Goal: Check status

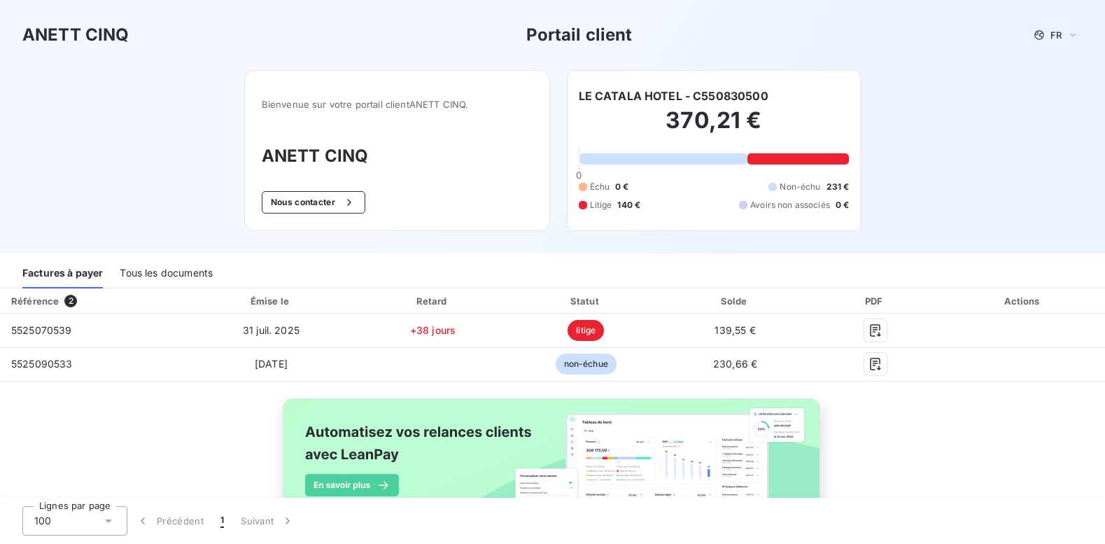
click at [196, 271] on div "Tous les documents" at bounding box center [166, 273] width 93 height 29
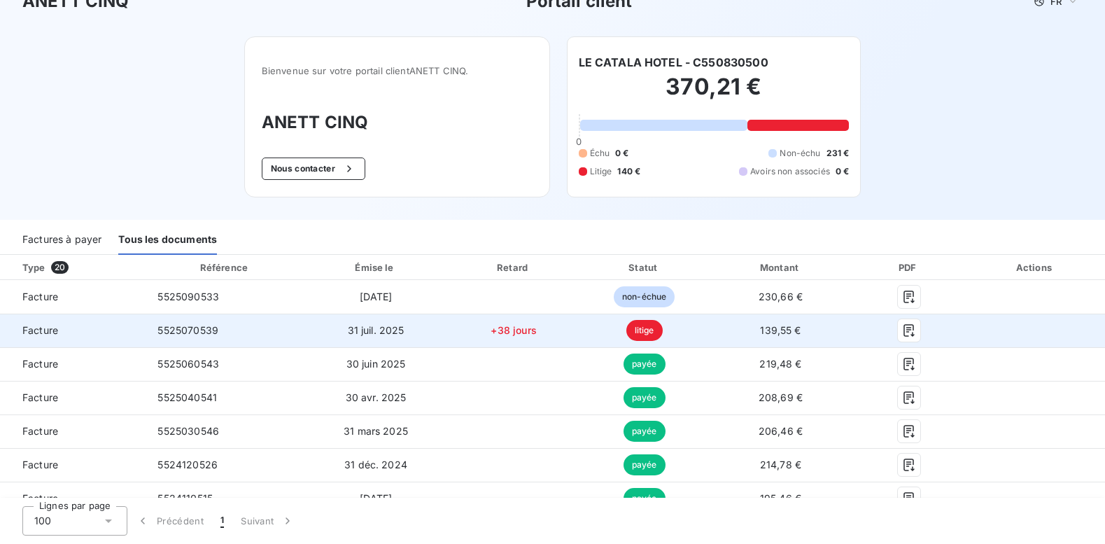
scroll to position [70, 0]
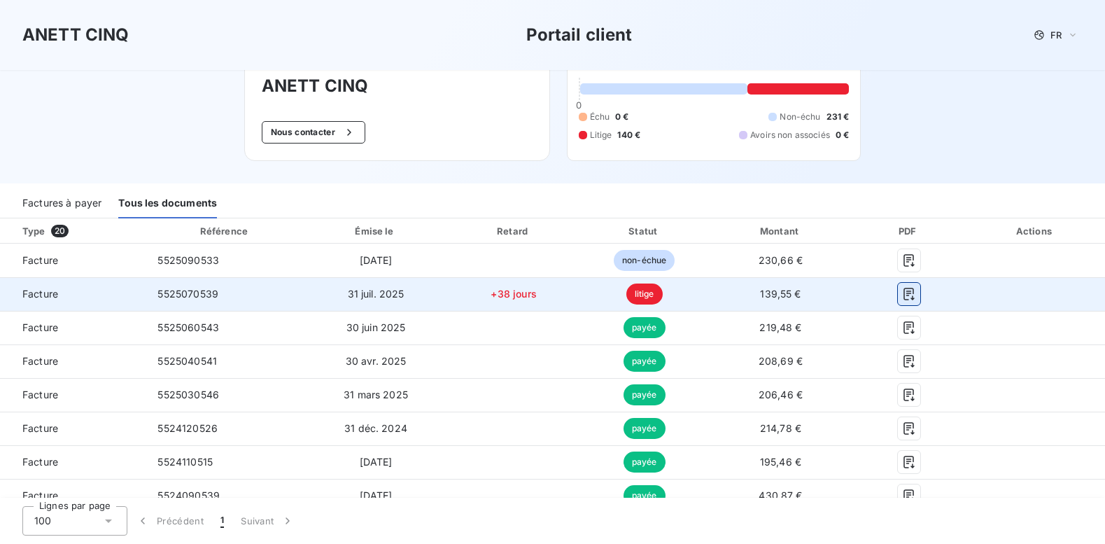
click at [903, 290] on icon "button" at bounding box center [909, 294] width 14 height 14
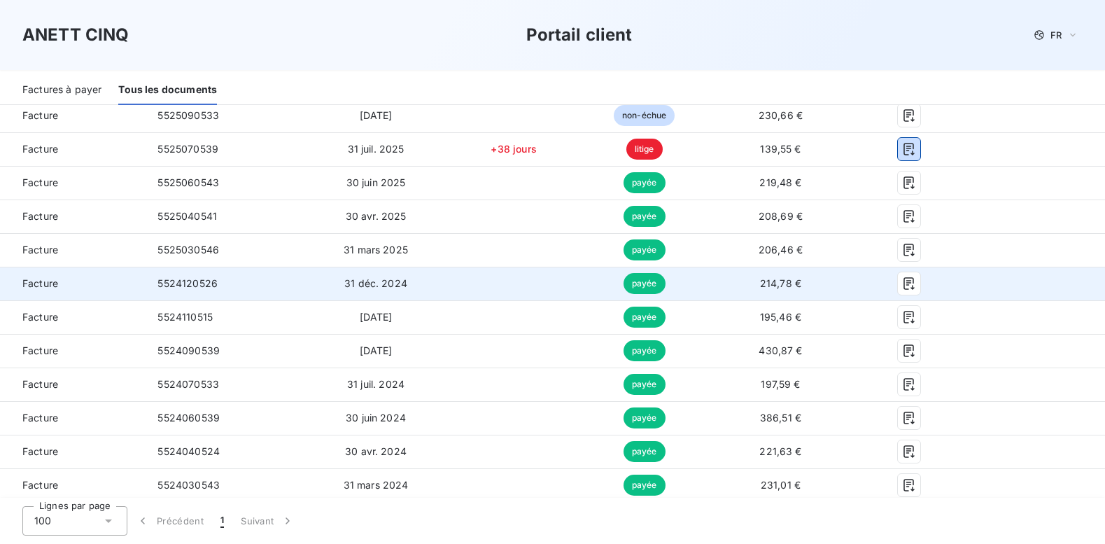
scroll to position [210, 0]
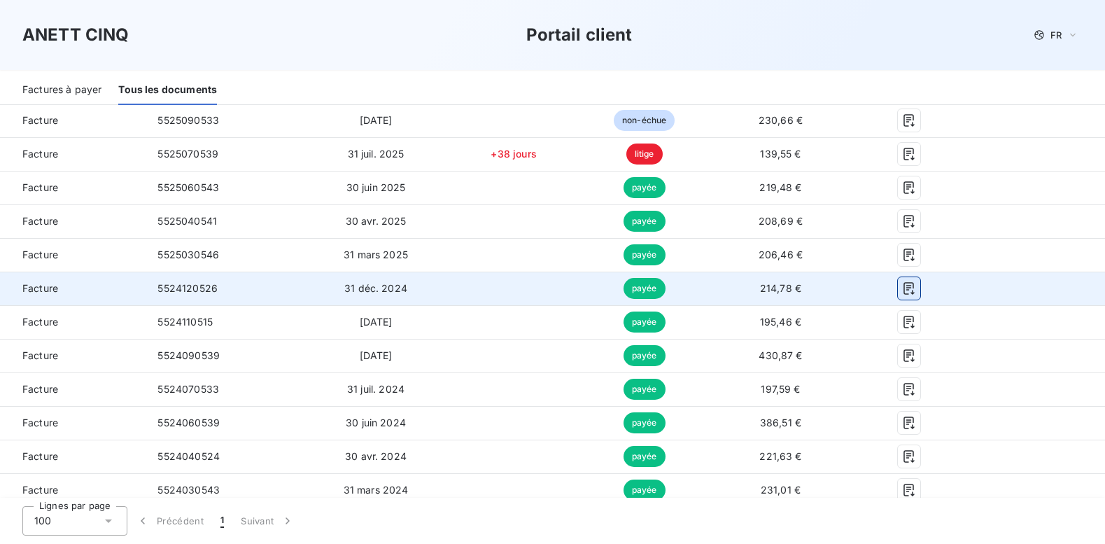
click at [904, 288] on icon "button" at bounding box center [908, 288] width 10 height 13
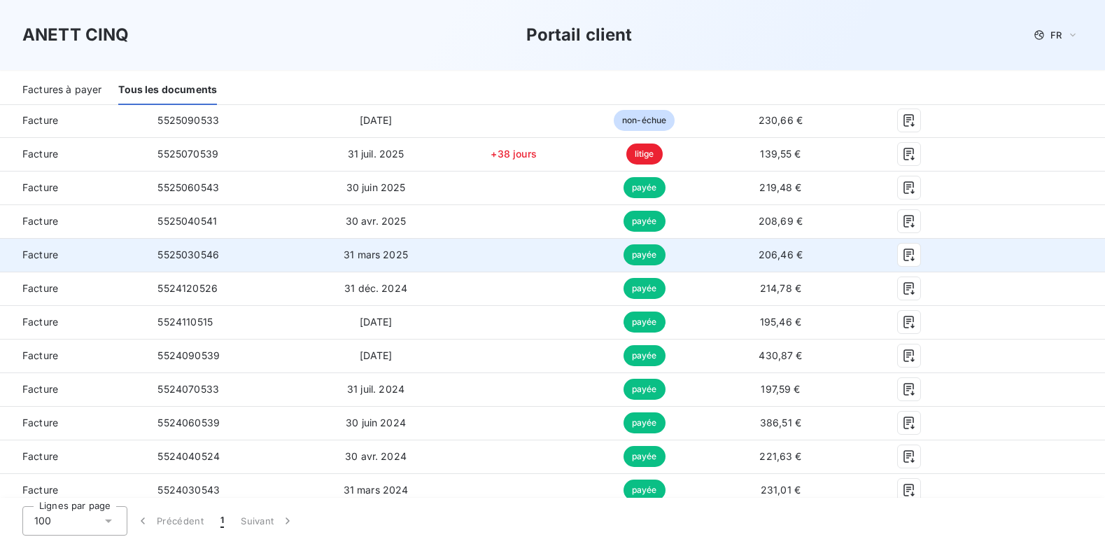
click at [654, 249] on span "payée" at bounding box center [644, 254] width 42 height 21
click at [908, 250] on button "button" at bounding box center [909, 255] width 22 height 22
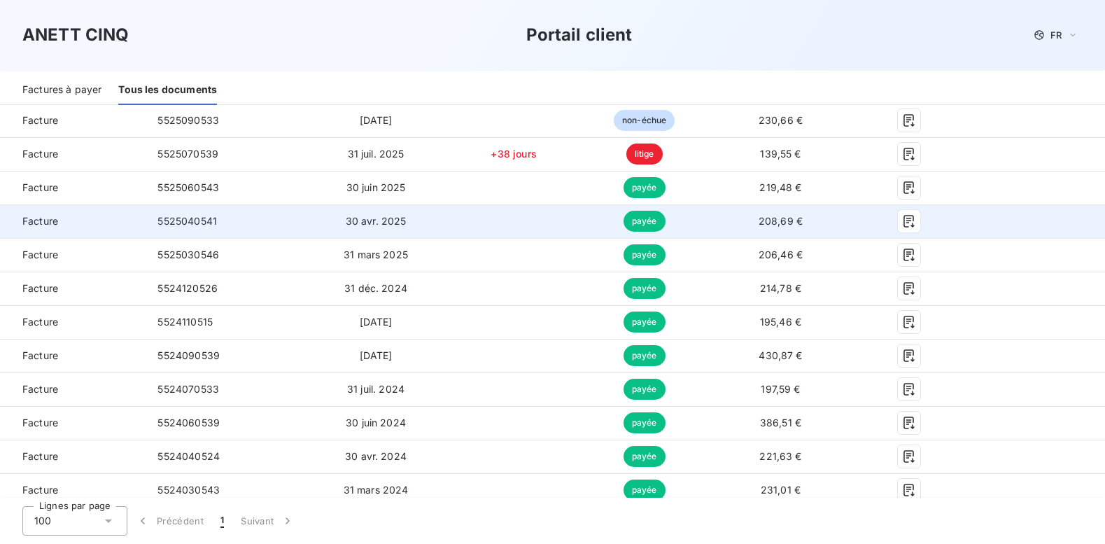
click at [661, 225] on td "payée" at bounding box center [644, 221] width 129 height 34
click at [903, 220] on icon "button" at bounding box center [908, 221] width 10 height 13
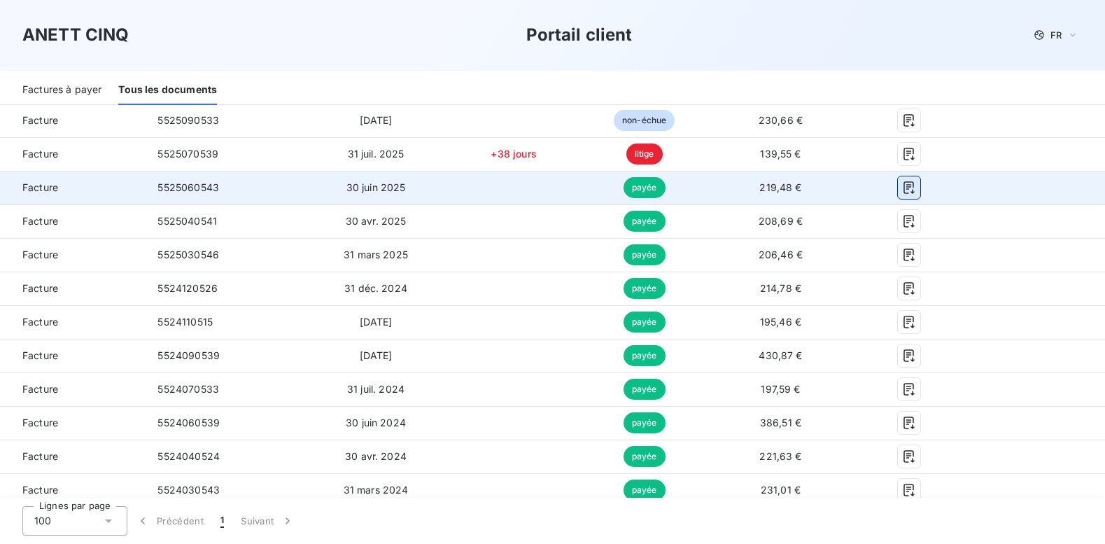
click at [903, 185] on icon "button" at bounding box center [909, 188] width 14 height 14
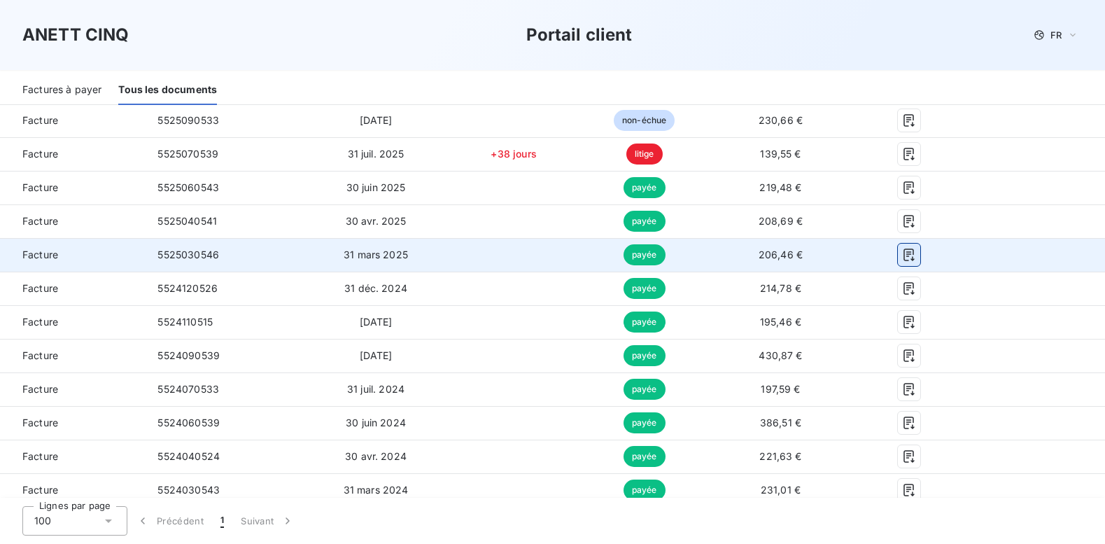
click at [902, 258] on icon "button" at bounding box center [909, 255] width 14 height 14
